Goal: Obtain resource: Obtain resource

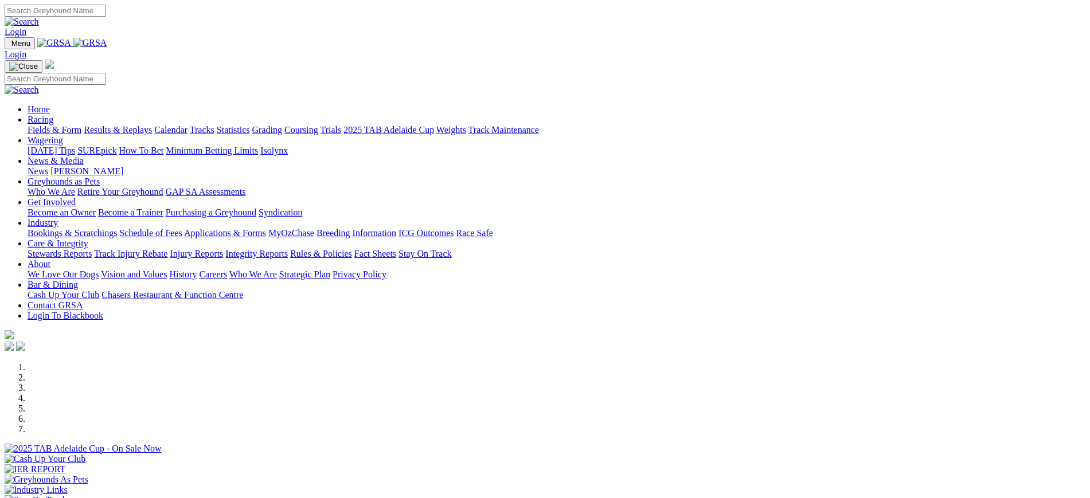
click at [107, 40] on img at bounding box center [90, 43] width 34 height 10
click at [107, 41] on img at bounding box center [90, 43] width 34 height 10
click at [48, 166] on link "News" at bounding box center [38, 171] width 21 height 10
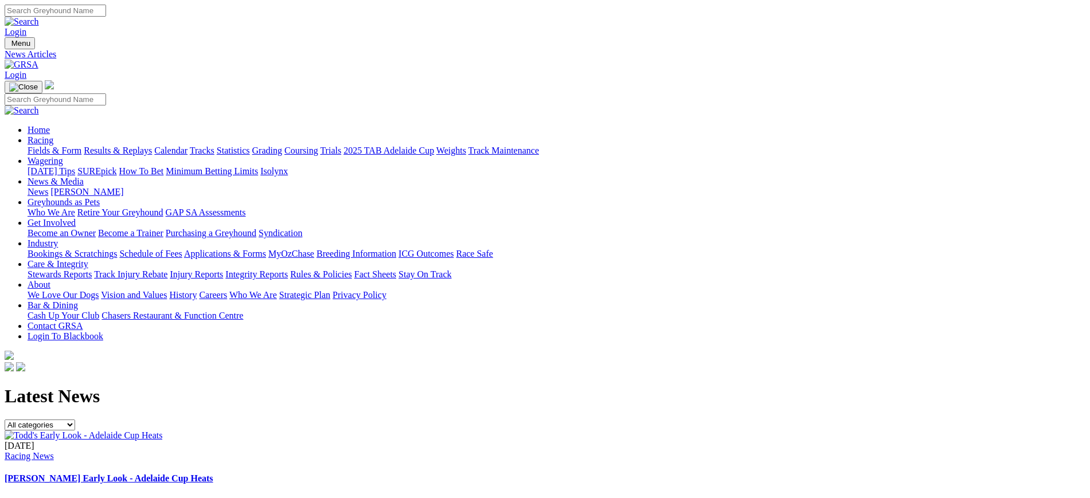
click at [38, 60] on img at bounding box center [22, 65] width 34 height 10
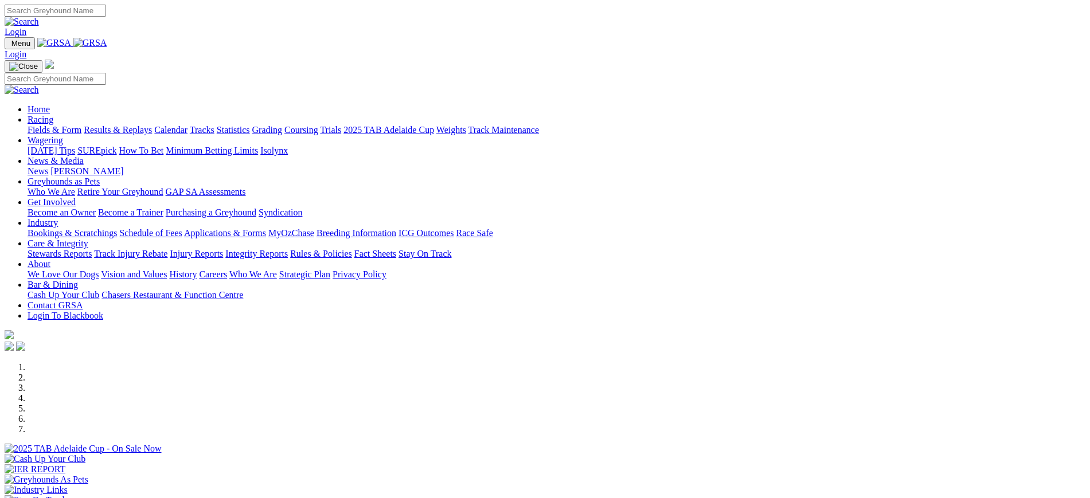
scroll to position [403, 0]
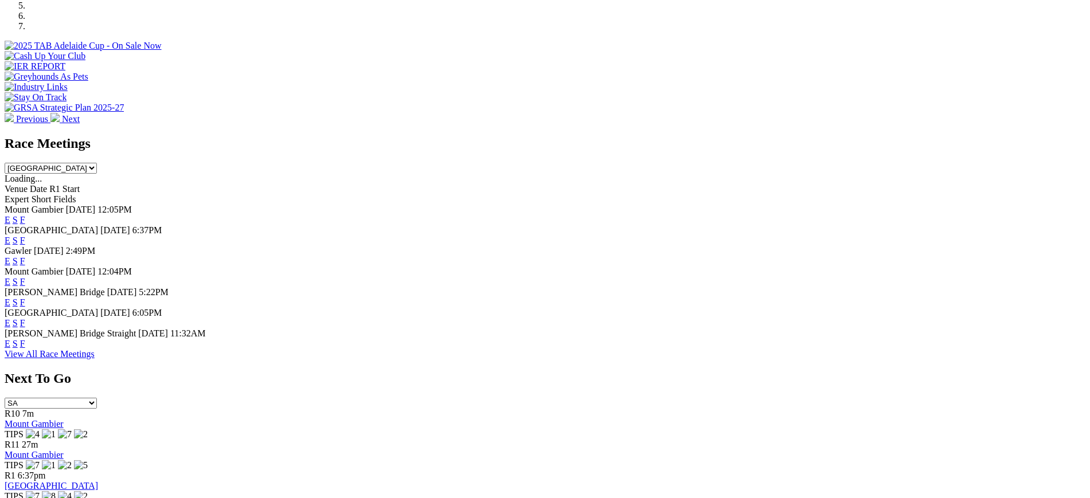
click at [25, 349] on link "F" at bounding box center [22, 344] width 5 height 10
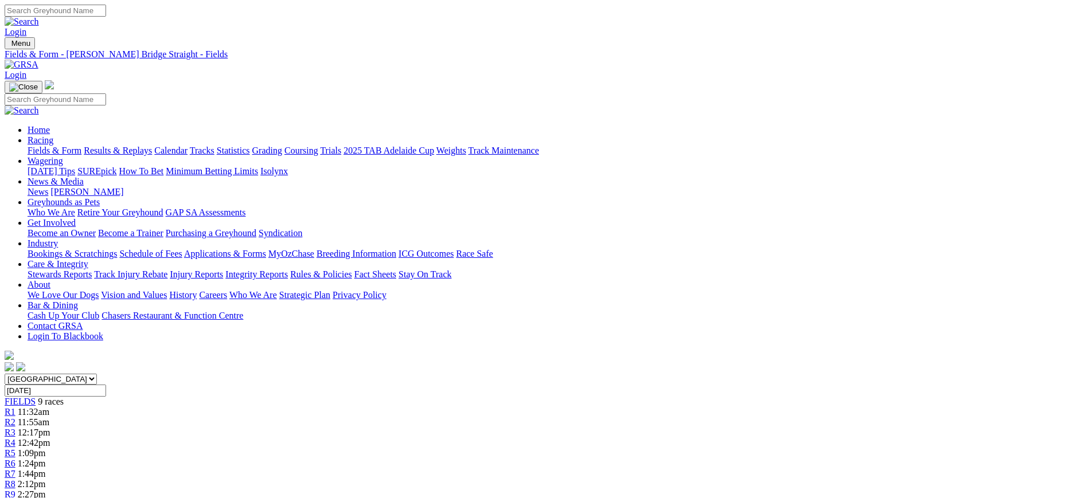
click at [48, 187] on link "News" at bounding box center [38, 192] width 21 height 10
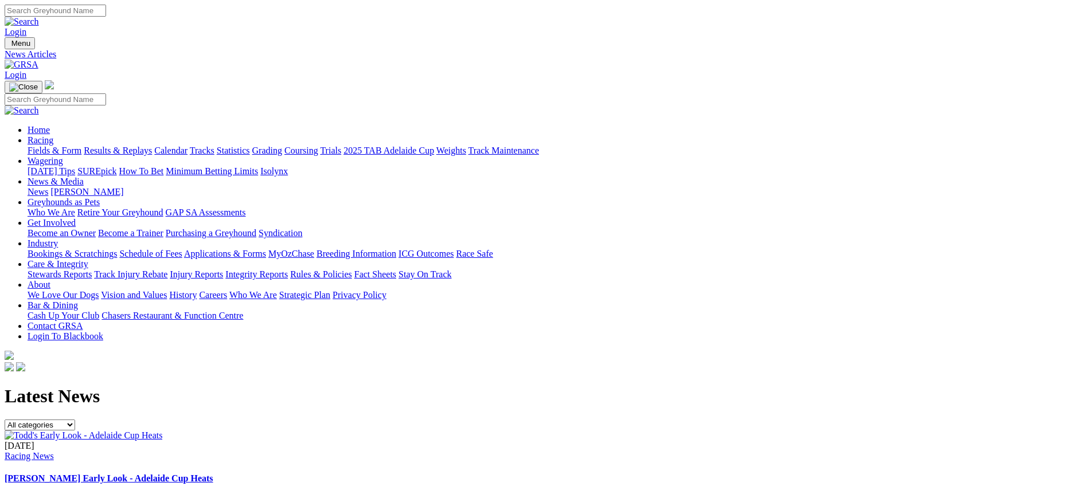
click at [38, 60] on img at bounding box center [22, 65] width 34 height 10
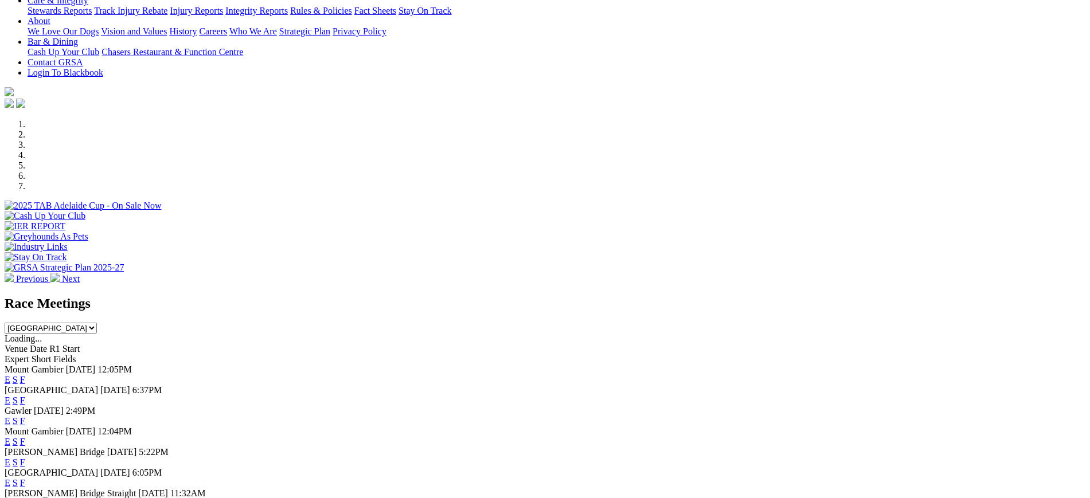
scroll to position [334, 0]
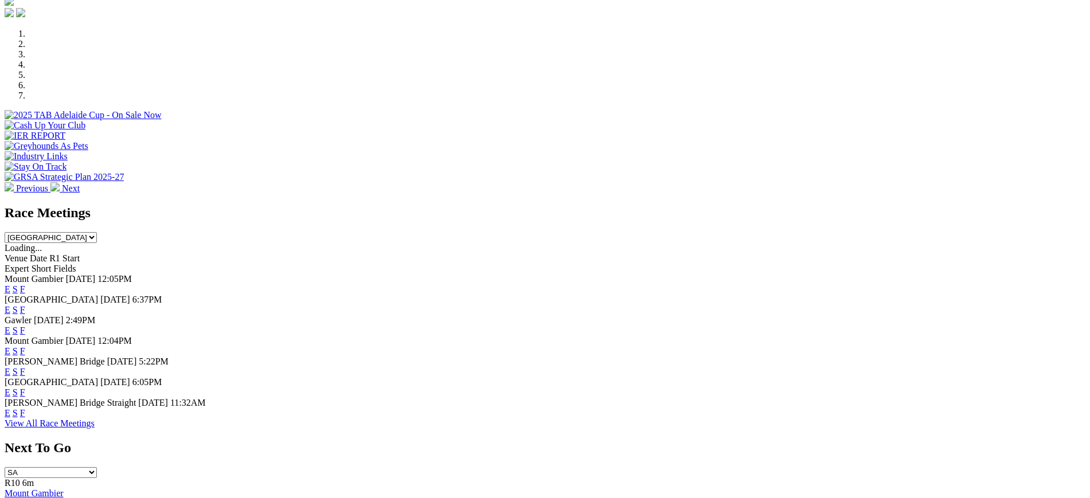
click at [25, 326] on link "F" at bounding box center [22, 331] width 5 height 10
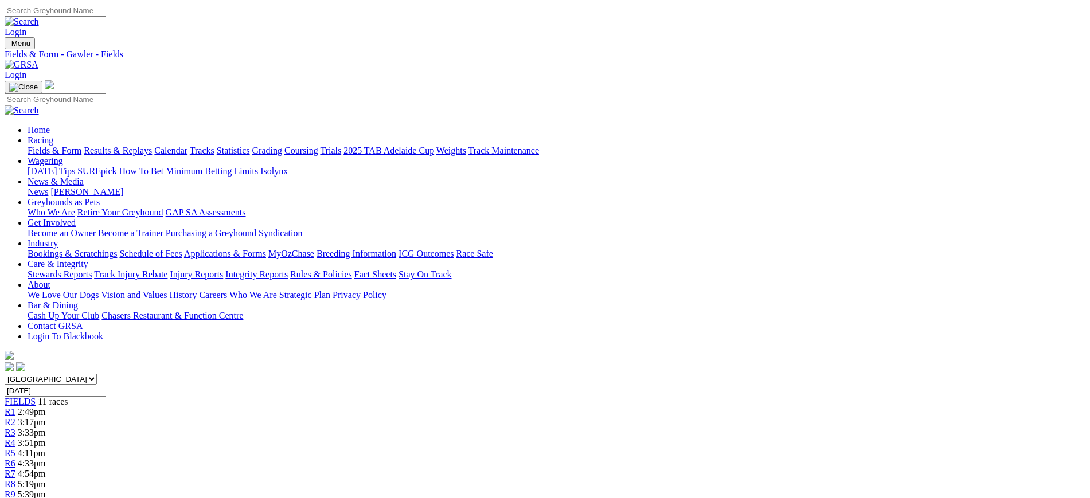
click at [38, 60] on img at bounding box center [22, 65] width 34 height 10
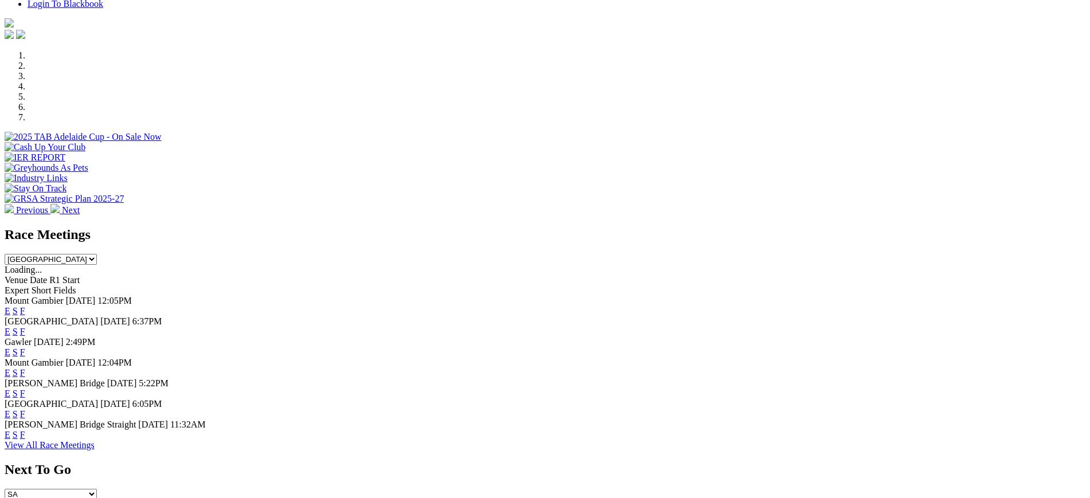
scroll to position [312, 0]
click at [25, 389] on link "F" at bounding box center [22, 394] width 5 height 10
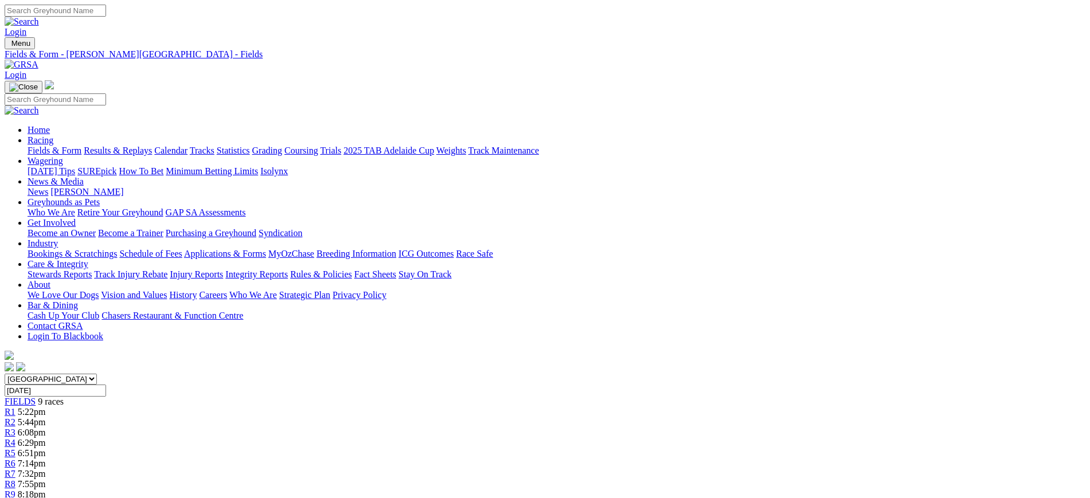
click at [38, 60] on link at bounding box center [22, 65] width 34 height 10
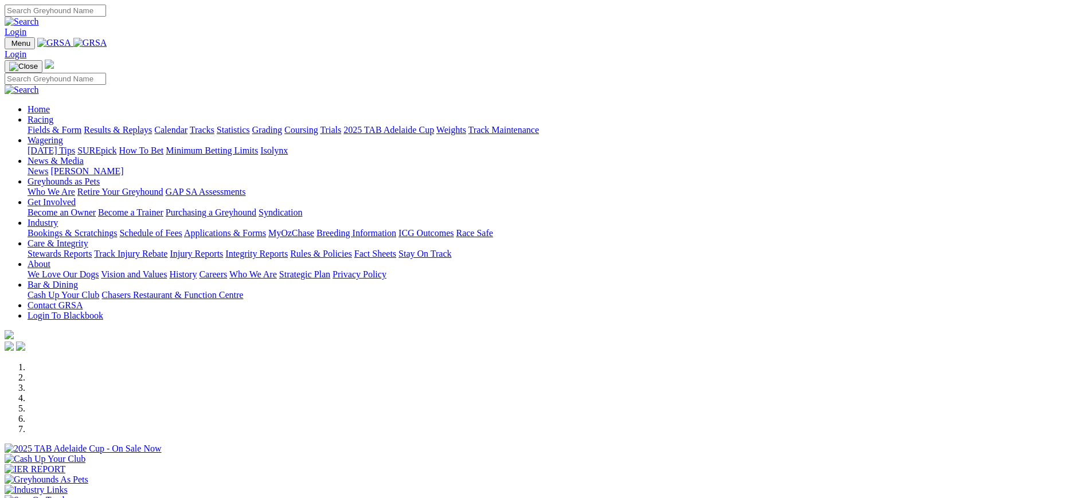
scroll to position [345, 0]
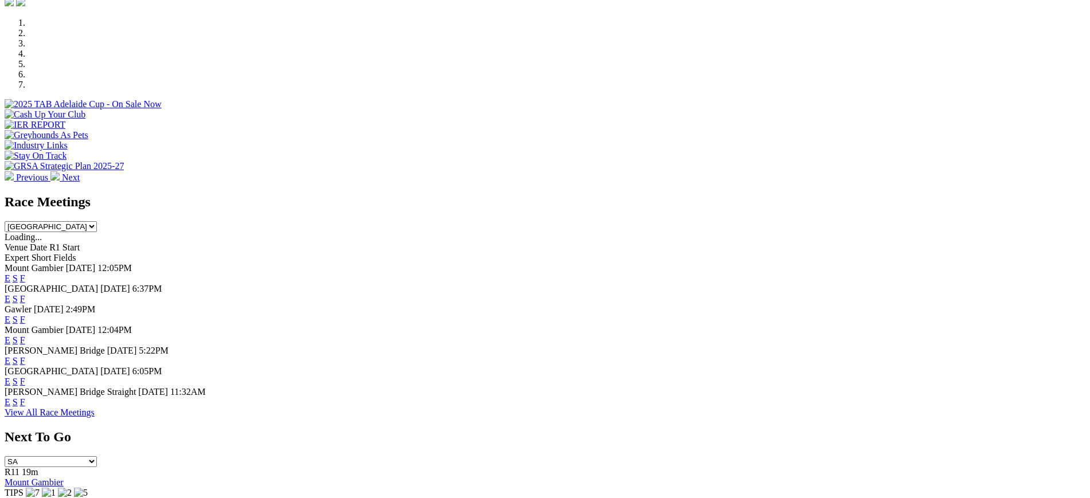
click at [25, 379] on link "F" at bounding box center [22, 382] width 5 height 10
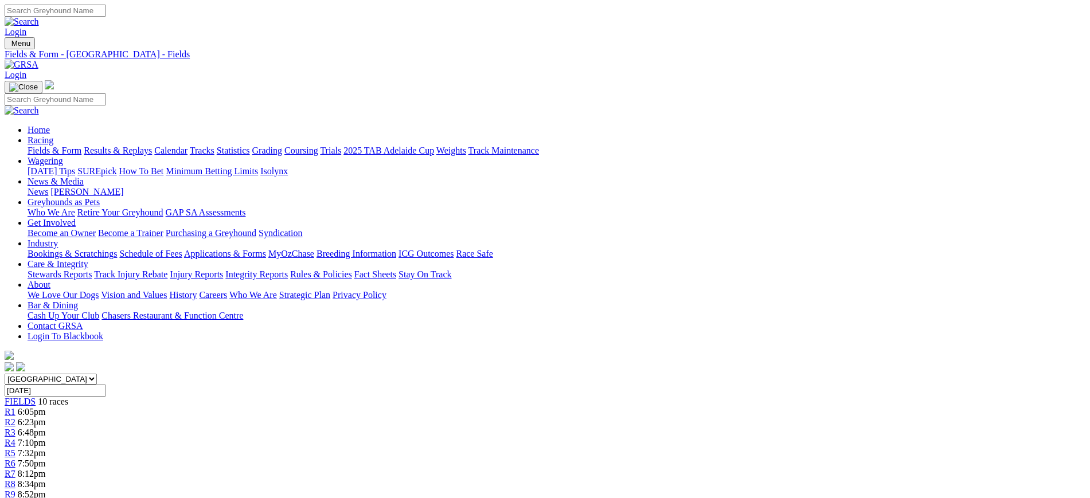
click at [38, 60] on link at bounding box center [22, 65] width 34 height 10
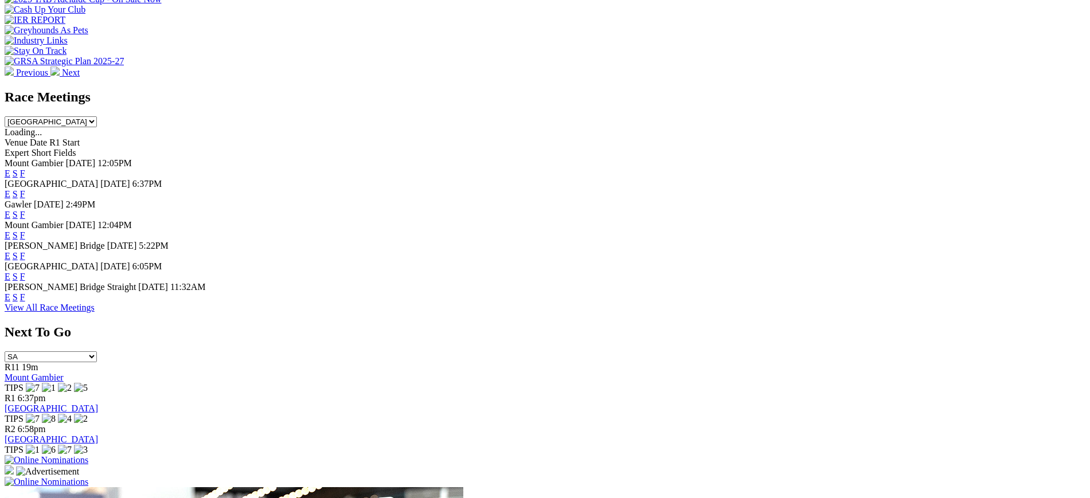
scroll to position [450, 0]
click at [25, 302] on link "F" at bounding box center [22, 297] width 5 height 10
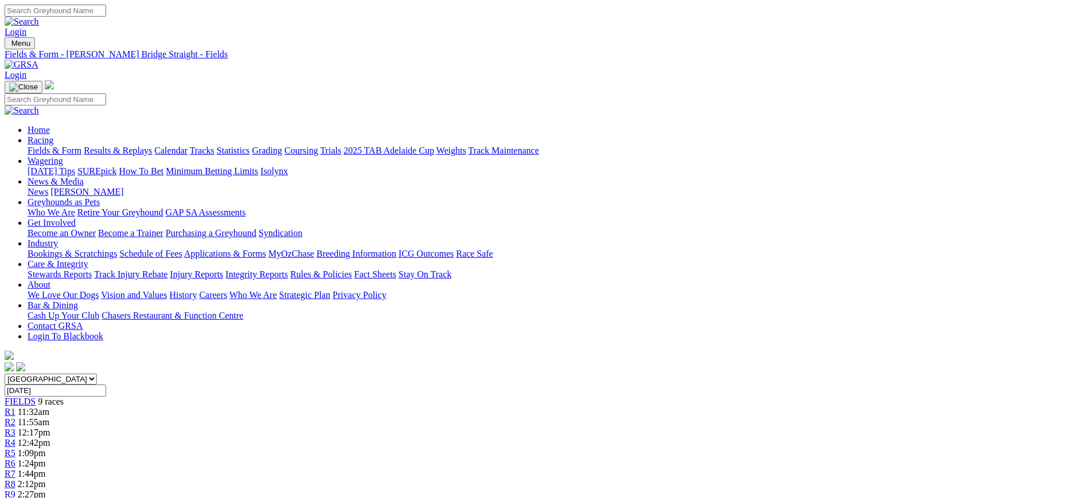
click at [38, 60] on img at bounding box center [22, 65] width 34 height 10
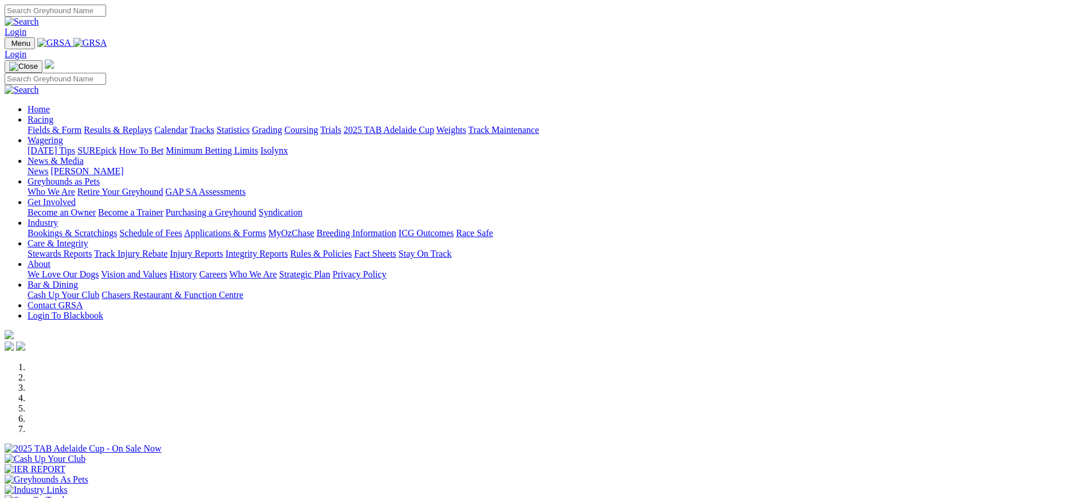
click at [107, 40] on img at bounding box center [90, 43] width 34 height 10
click at [107, 44] on img at bounding box center [90, 43] width 34 height 10
click at [48, 166] on link "News" at bounding box center [38, 171] width 21 height 10
